Goal: Information Seeking & Learning: Learn about a topic

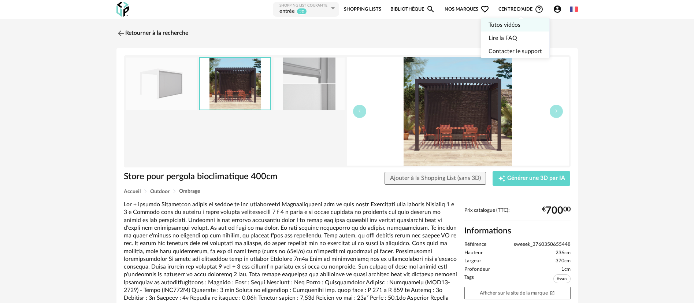
click at [510, 23] on link "Tutos vidéos" at bounding box center [514, 24] width 53 height 13
click at [167, 35] on link "Retourner à la recherche" at bounding box center [151, 33] width 72 height 16
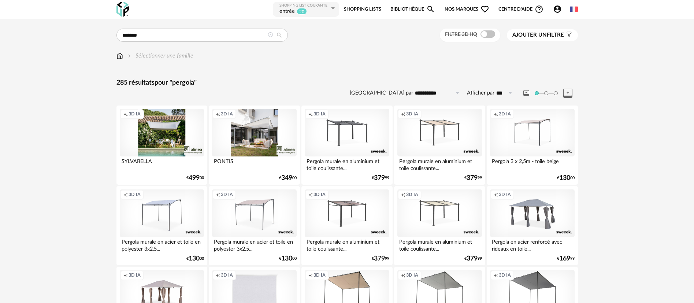
click at [269, 33] on icon at bounding box center [270, 34] width 5 height 5
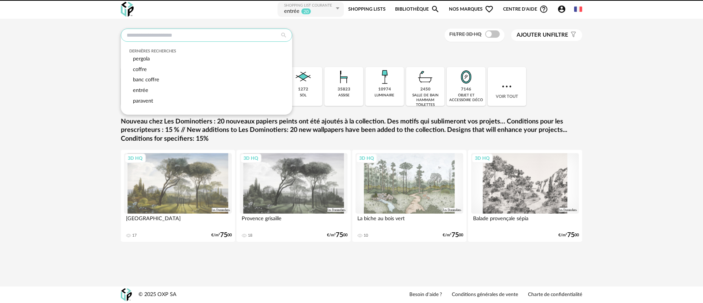
click at [220, 37] on input "text" at bounding box center [206, 35] width 171 height 13
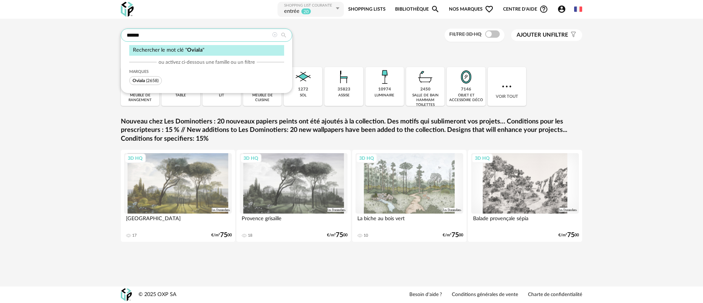
type input "******"
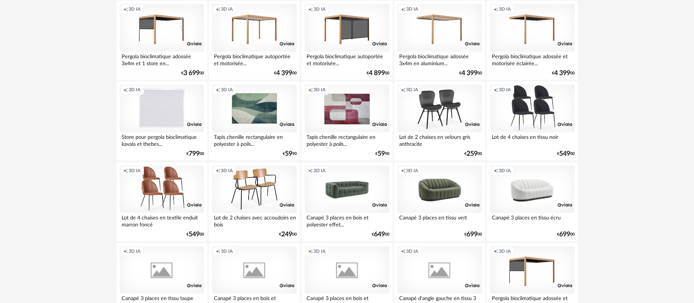
scroll to position [186, 0]
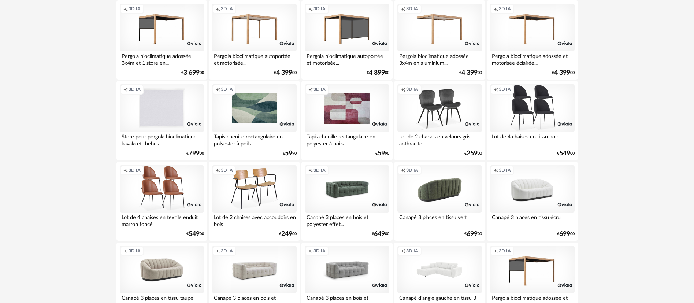
click at [441, 202] on div "Creation icon 3D IA" at bounding box center [439, 189] width 84 height 48
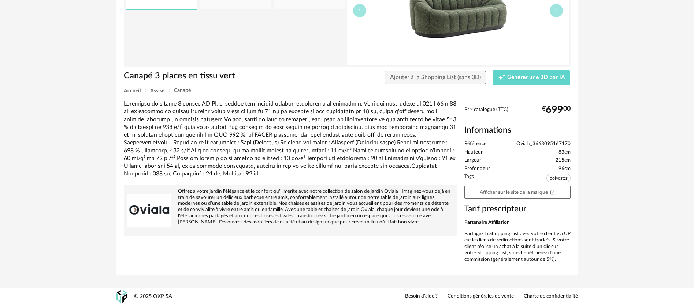
scroll to position [102, 0]
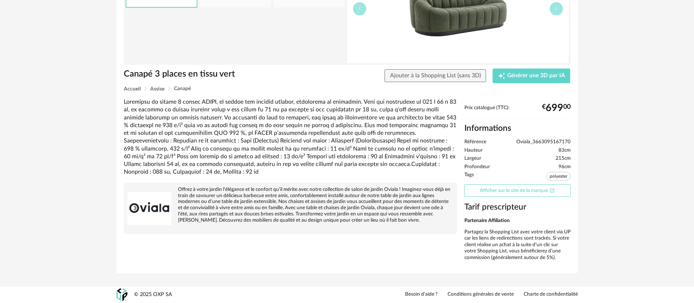
click at [498, 193] on link "Afficher sur le site de la marque Open In New icon" at bounding box center [517, 190] width 106 height 13
